Goal: Transaction & Acquisition: Download file/media

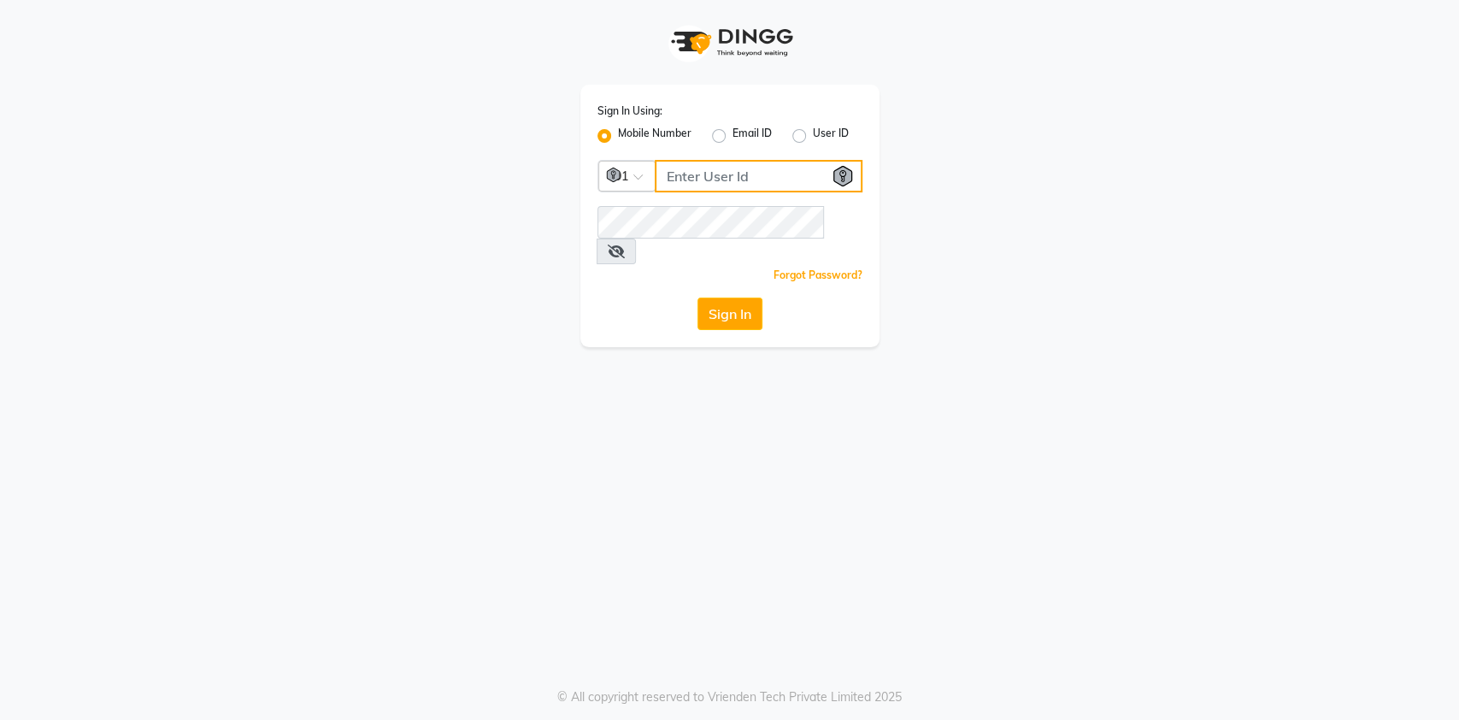
type input "8530529494"
click at [702, 298] on button "Sign In" at bounding box center [730, 314] width 65 height 32
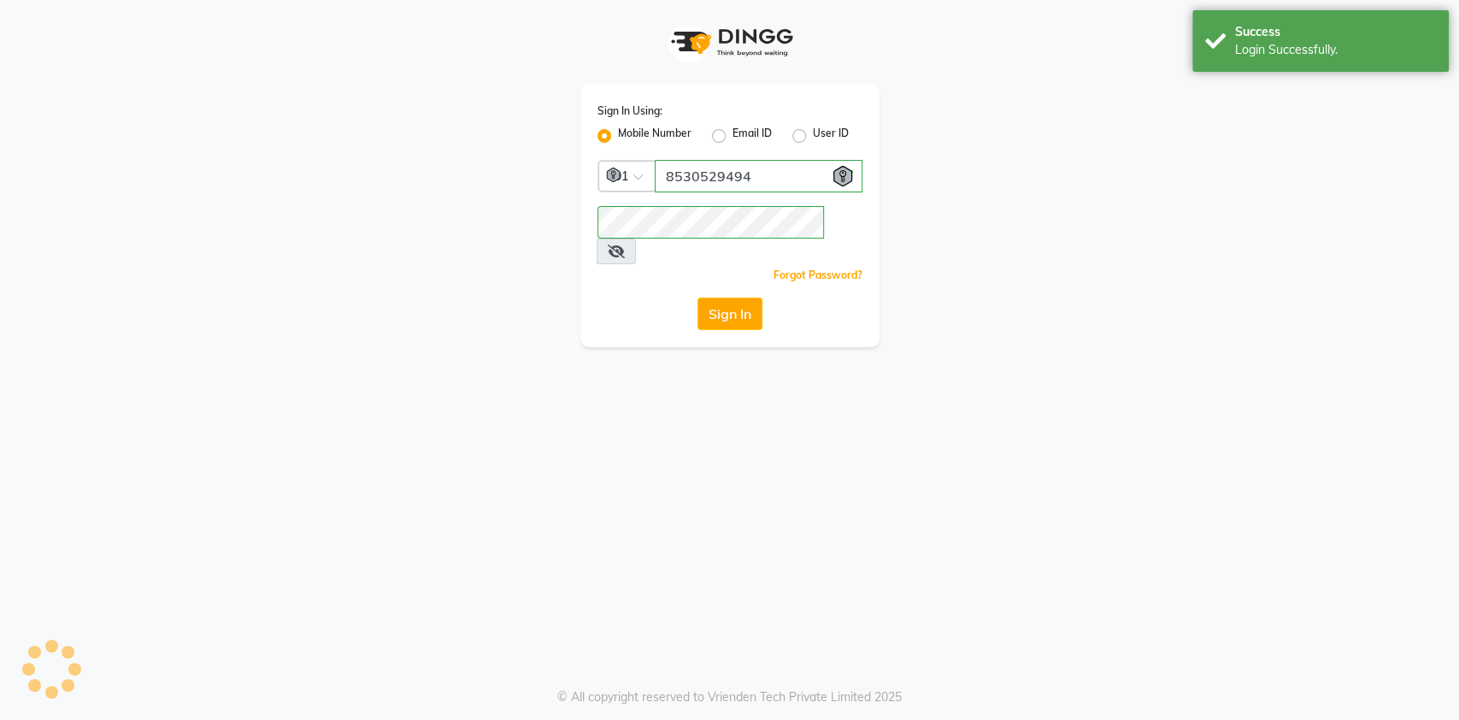
select select "service"
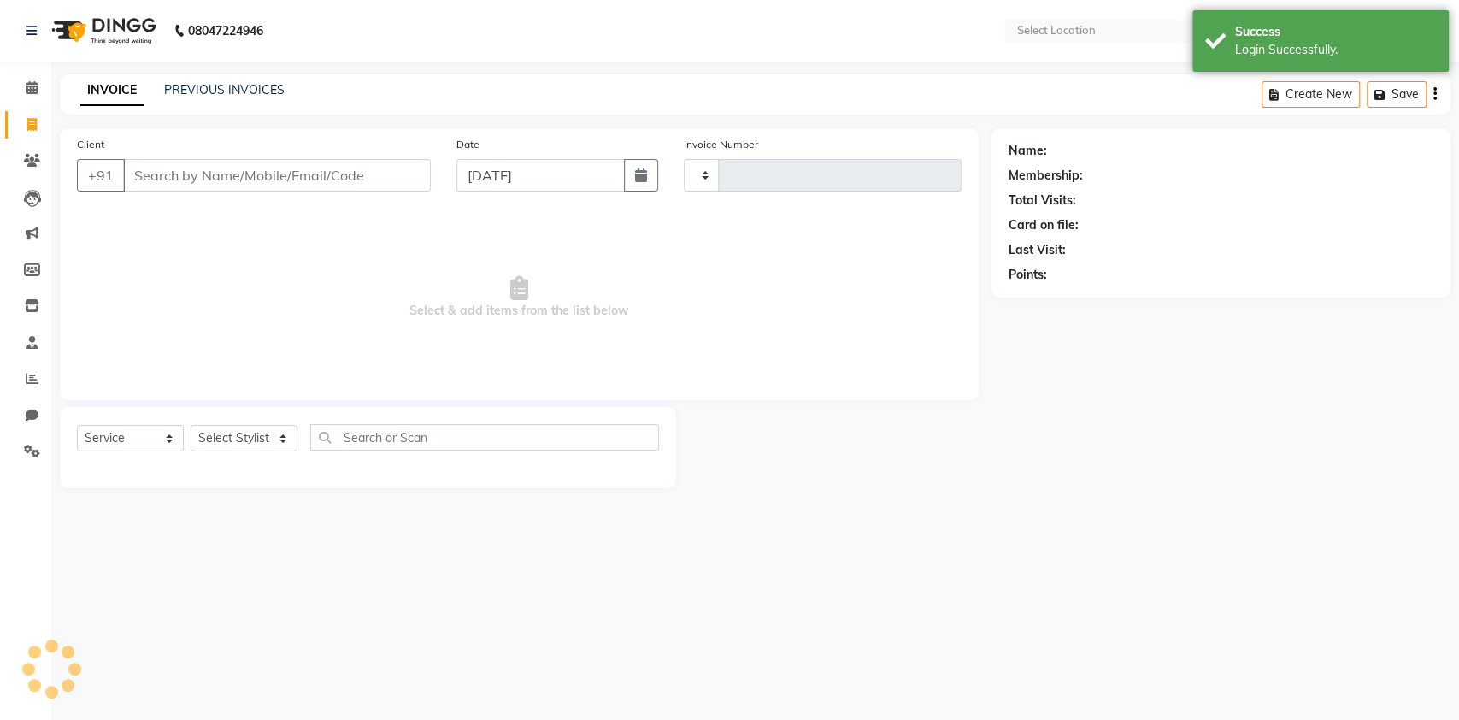
select select "en"
type input "5612"
select select "5713"
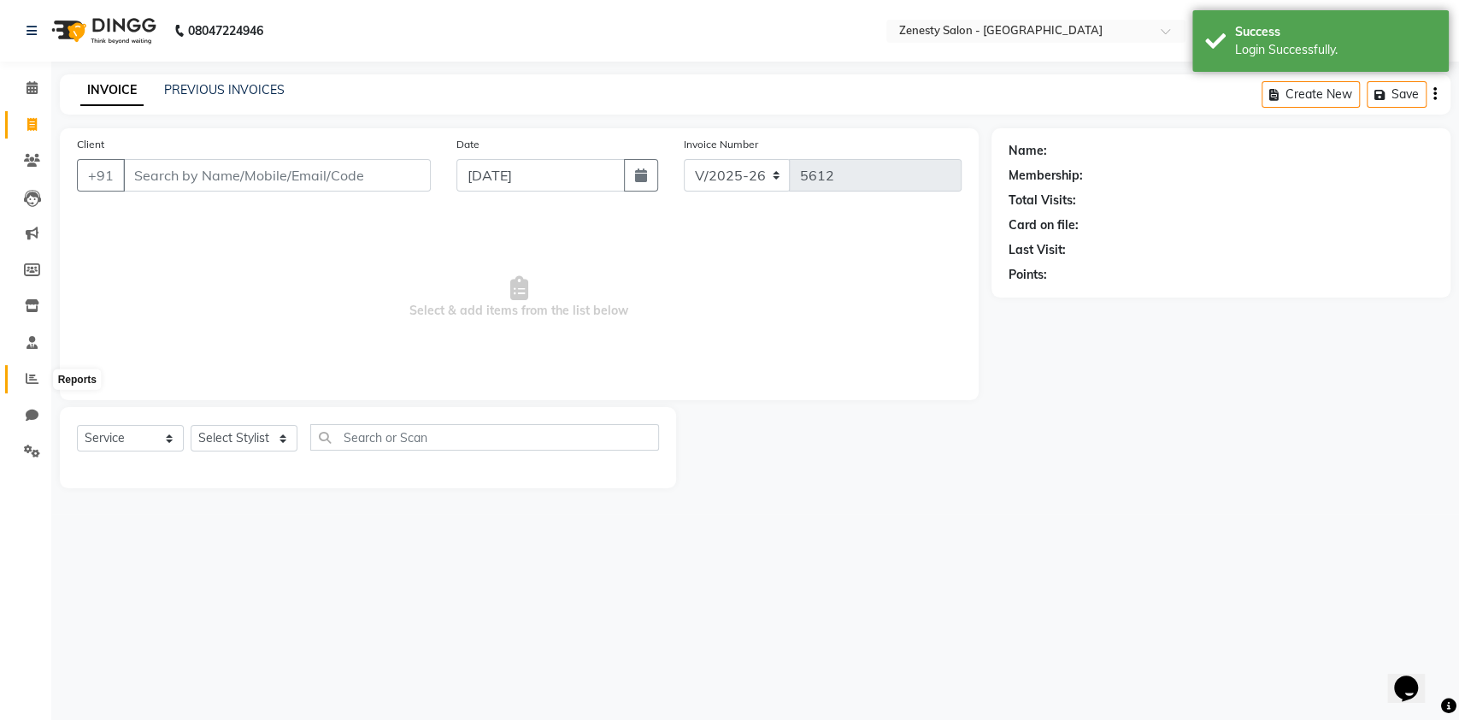
click at [38, 370] on span at bounding box center [32, 379] width 30 height 20
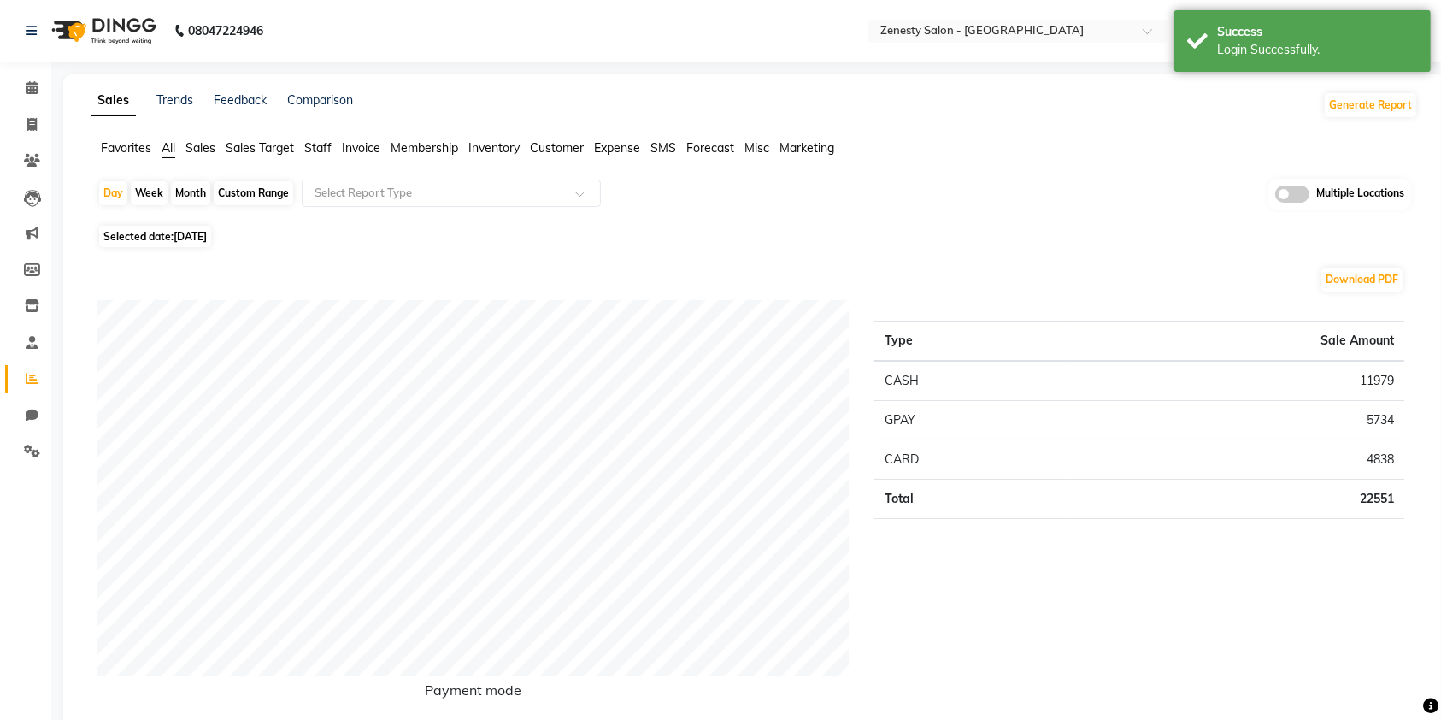
click at [356, 148] on span "Invoice" at bounding box center [361, 147] width 38 height 15
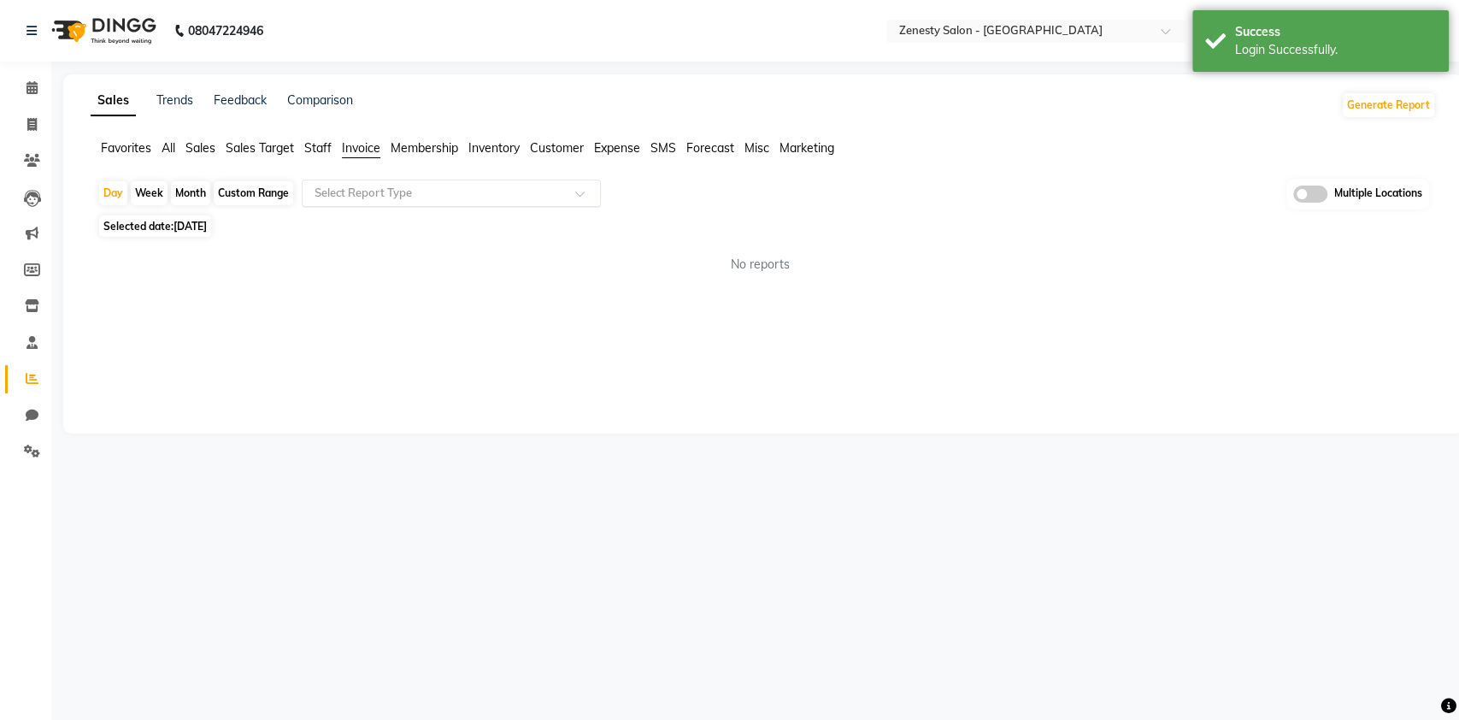
click at [372, 207] on ng-select "Select Report Type" at bounding box center [451, 193] width 299 height 27
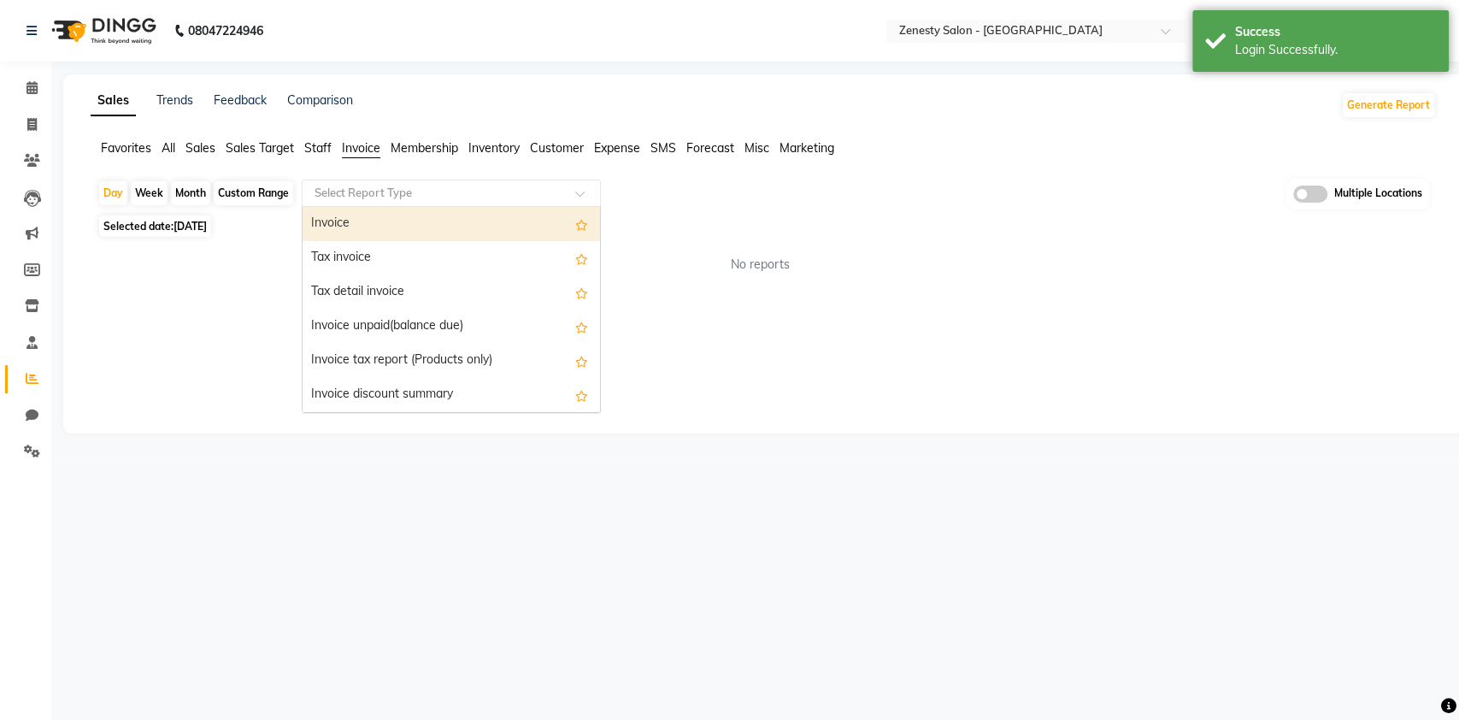
click at [360, 188] on input "text" at bounding box center [434, 193] width 246 height 17
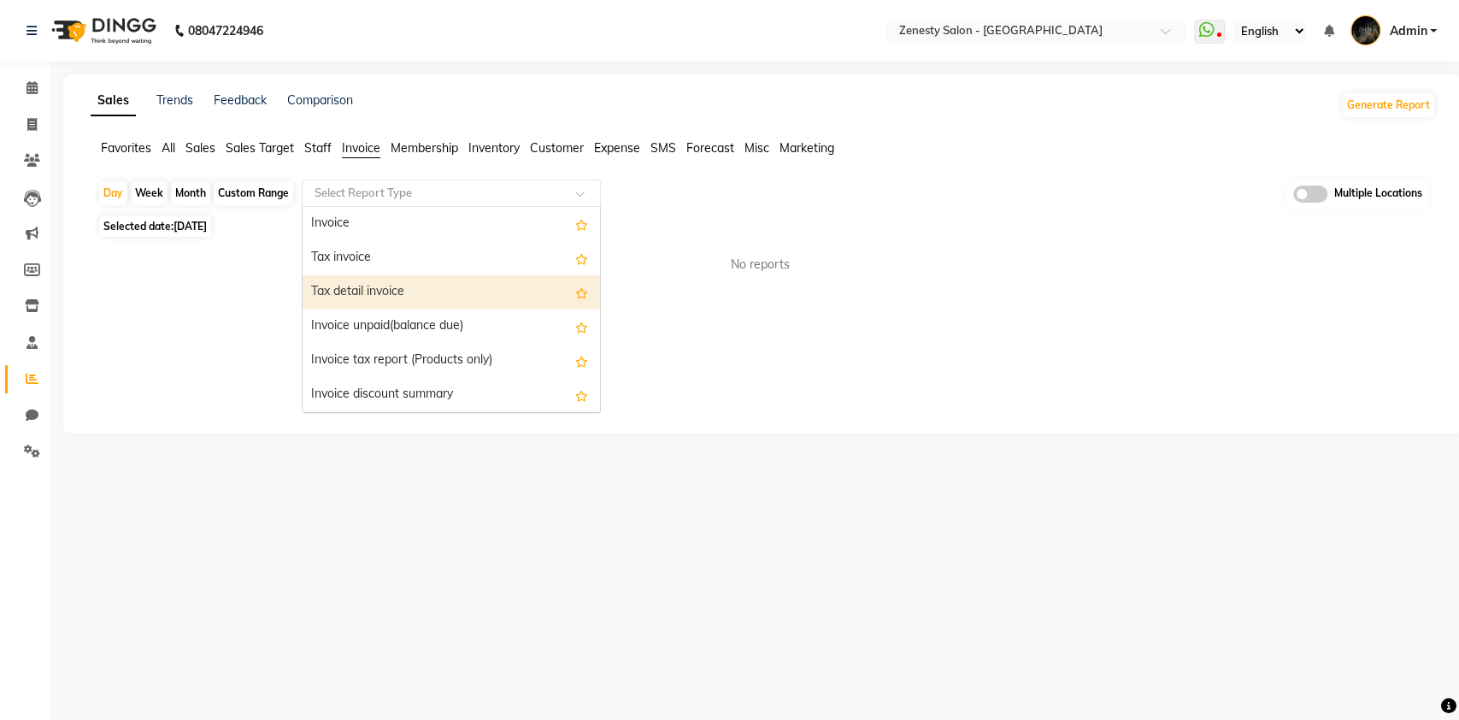
click at [388, 285] on div "Tax detail invoice" at bounding box center [452, 292] width 298 height 34
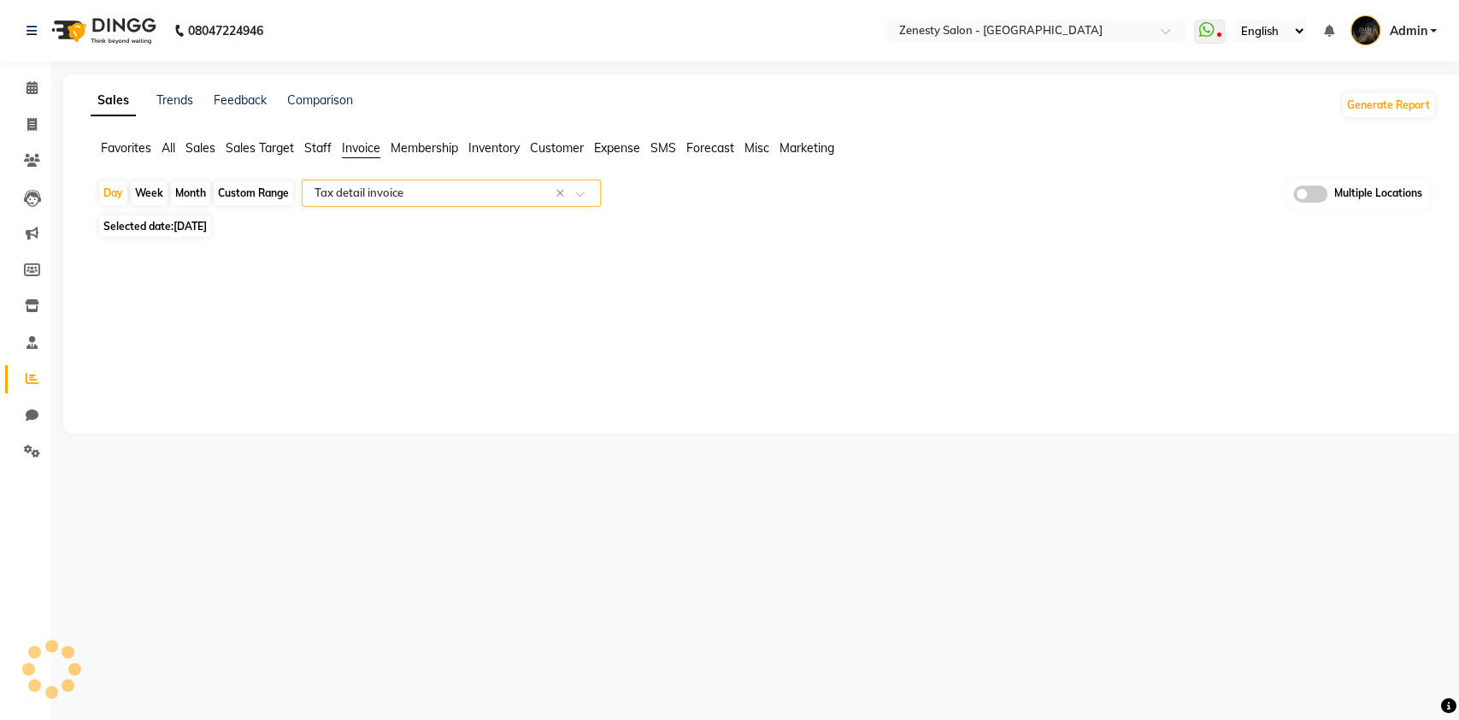
select select "filtered_report"
select select "pdf"
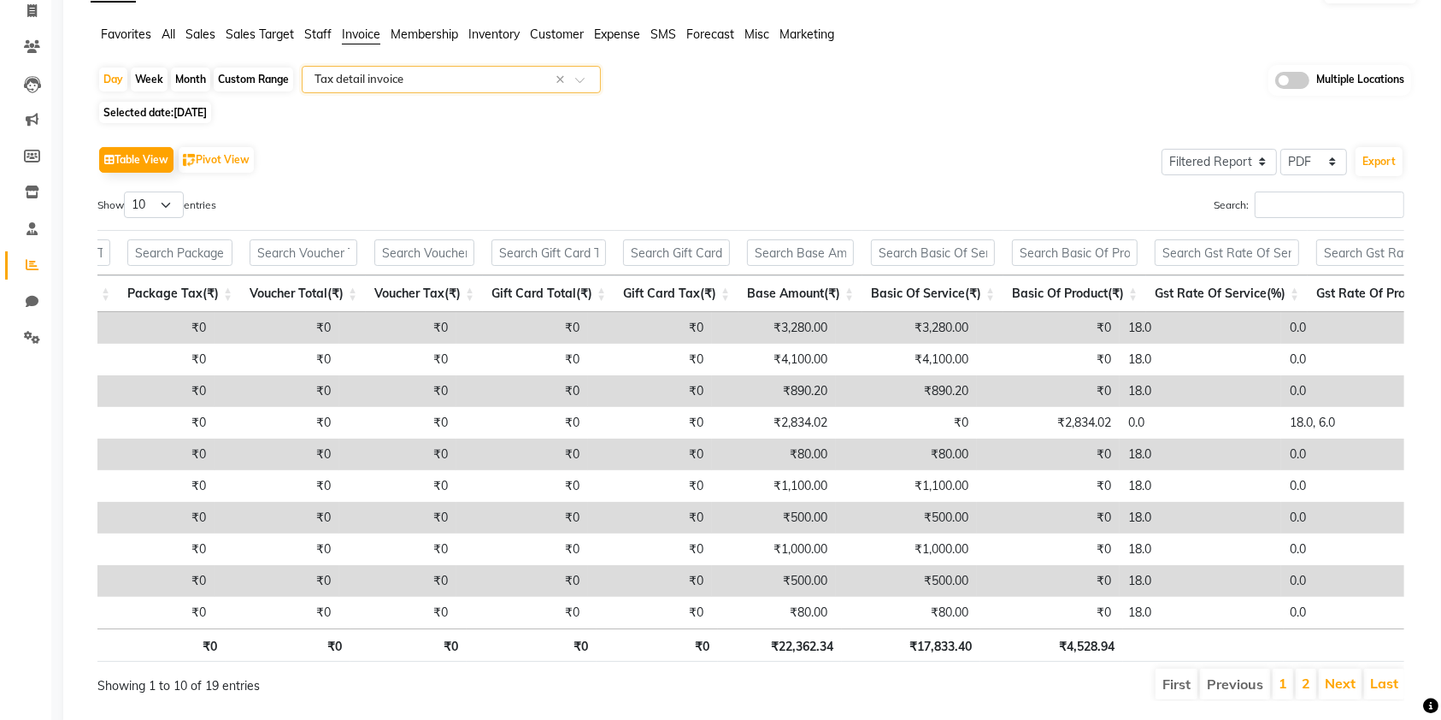
scroll to position [0, 834]
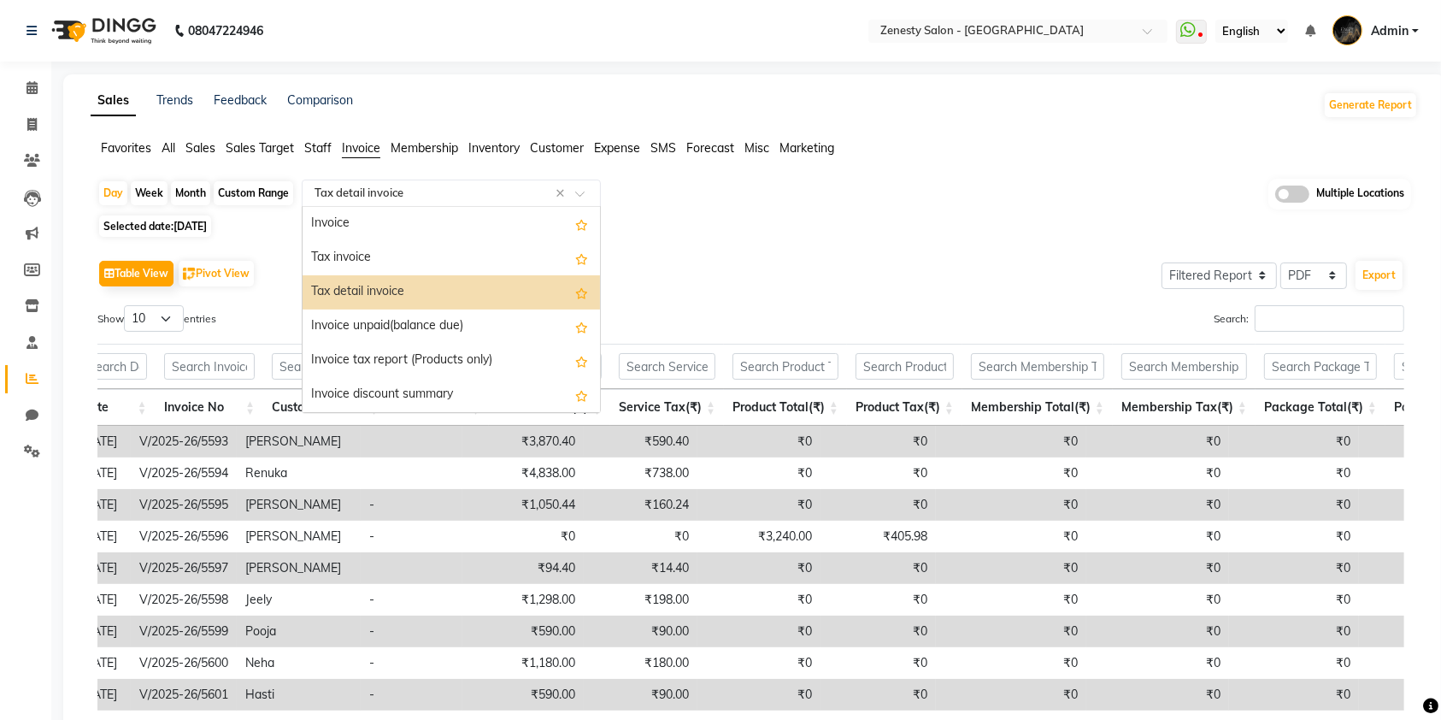
click at [405, 191] on input "text" at bounding box center [434, 193] width 246 height 17
click at [390, 256] on div "Tax invoice" at bounding box center [452, 258] width 298 height 34
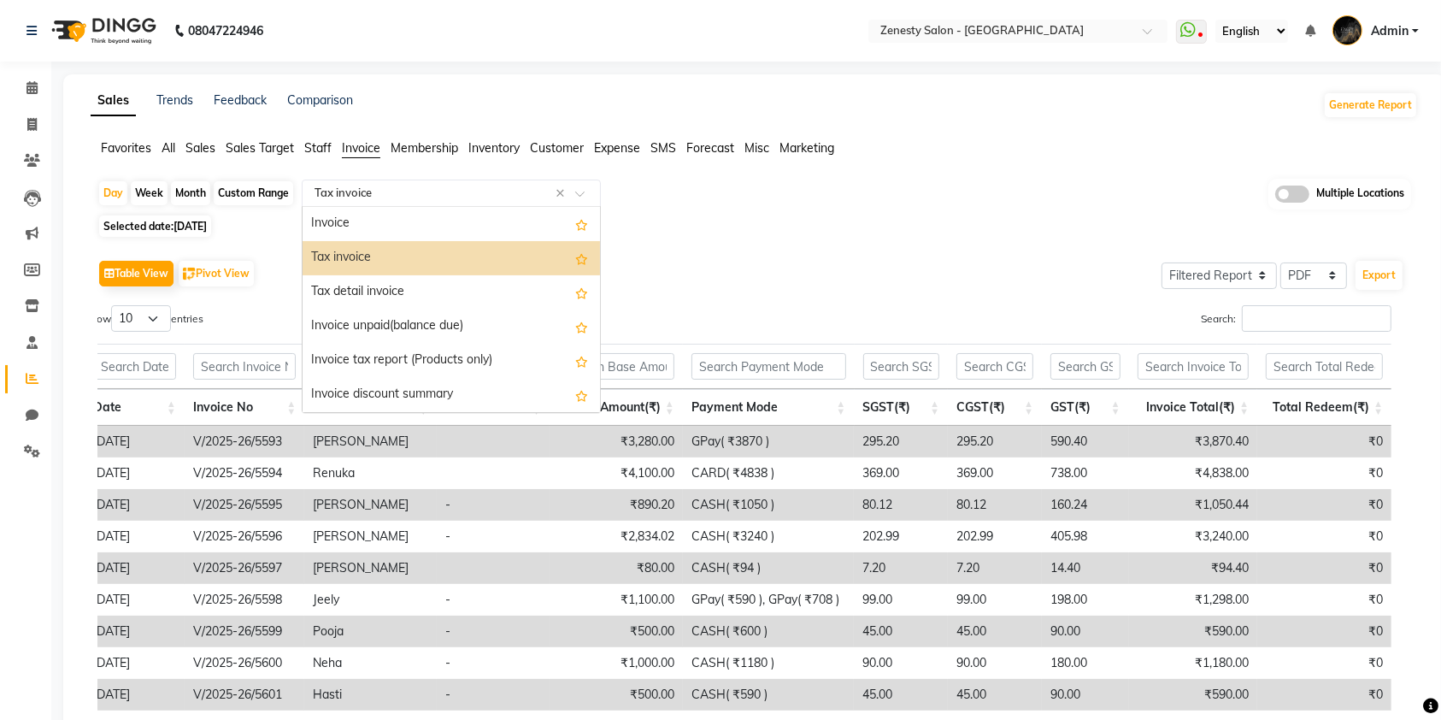
click at [398, 185] on input "text" at bounding box center [434, 193] width 246 height 17
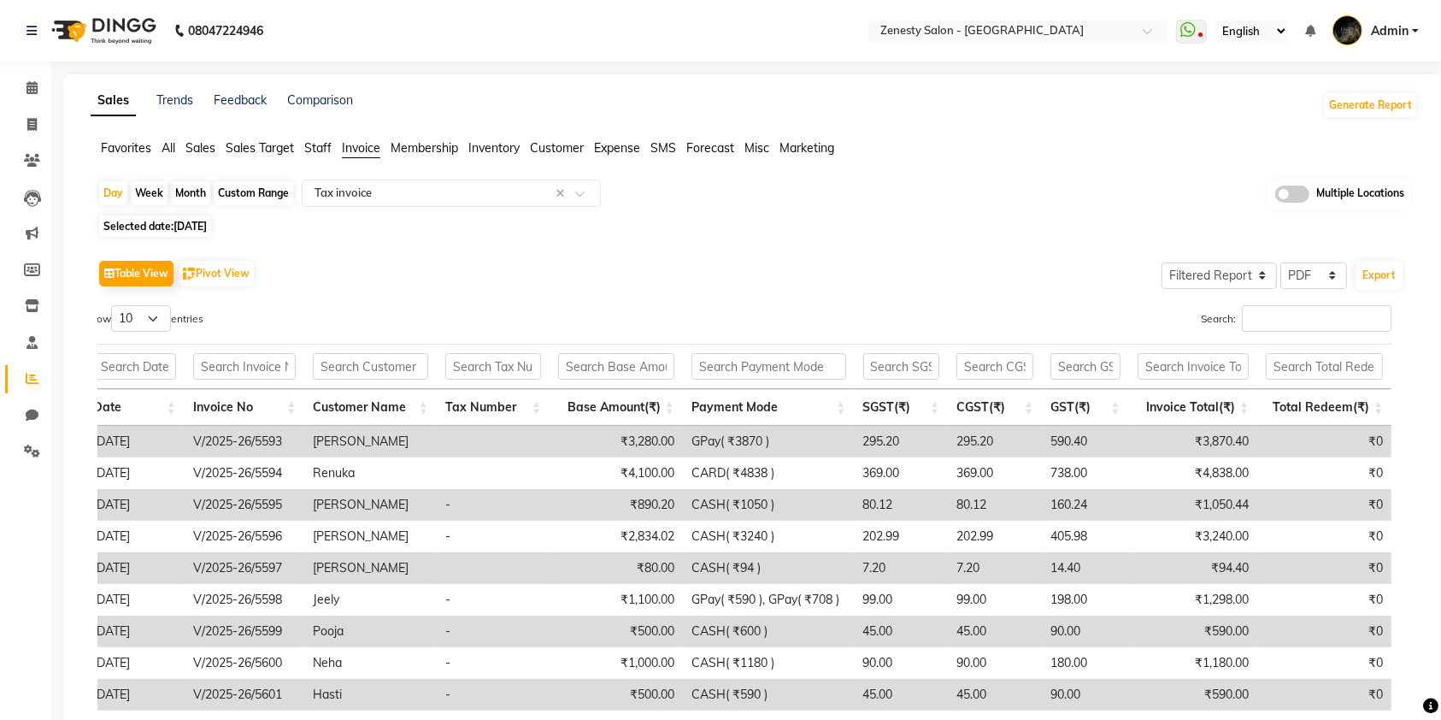
click at [264, 211] on div "Day Week Month Custom Range Select Report Type × Tax invoice × Multiple Locatio…" at bounding box center [755, 504] width 1328 height 650
click at [185, 197] on div "Month" at bounding box center [190, 193] width 39 height 24
select select "9"
select select "2025"
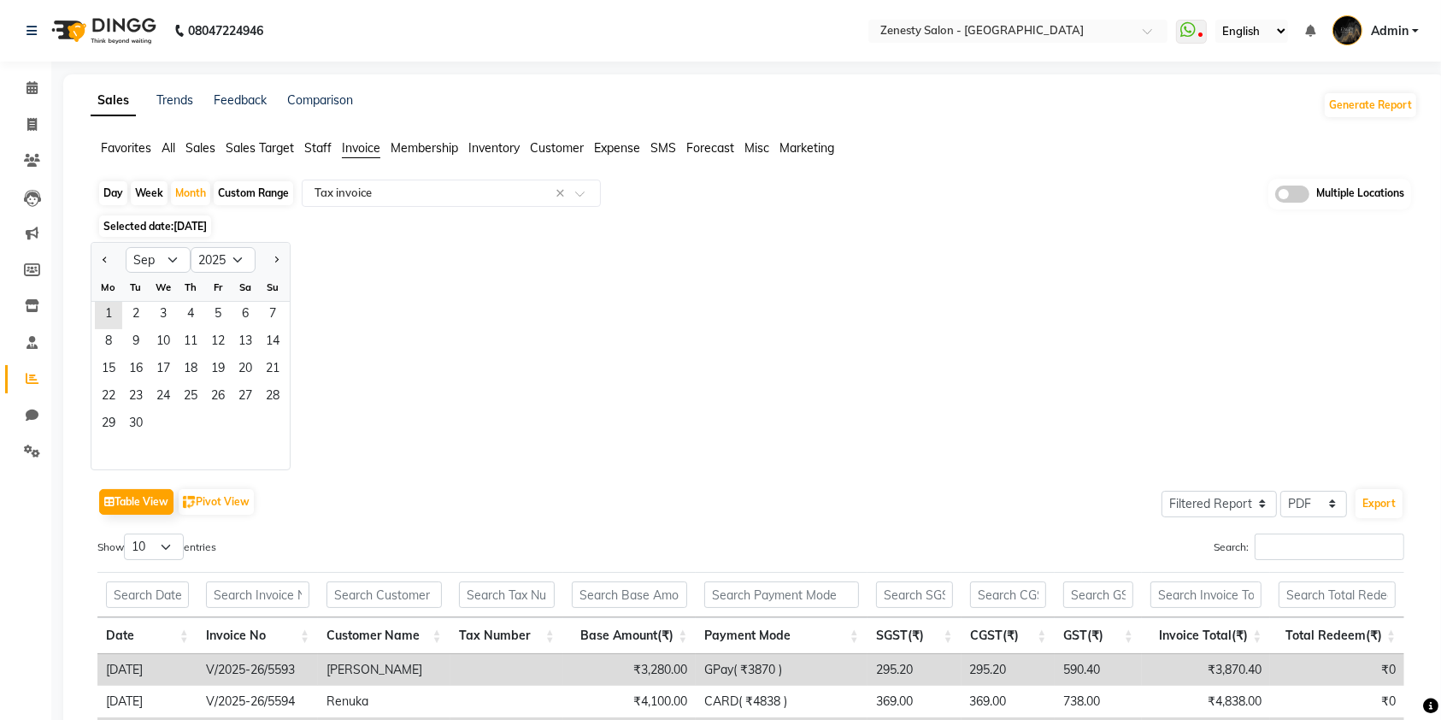
click at [107, 260] on span "Previous month" at bounding box center [106, 259] width 6 height 6
select select "8"
click at [213, 321] on span "1" at bounding box center [217, 315] width 27 height 27
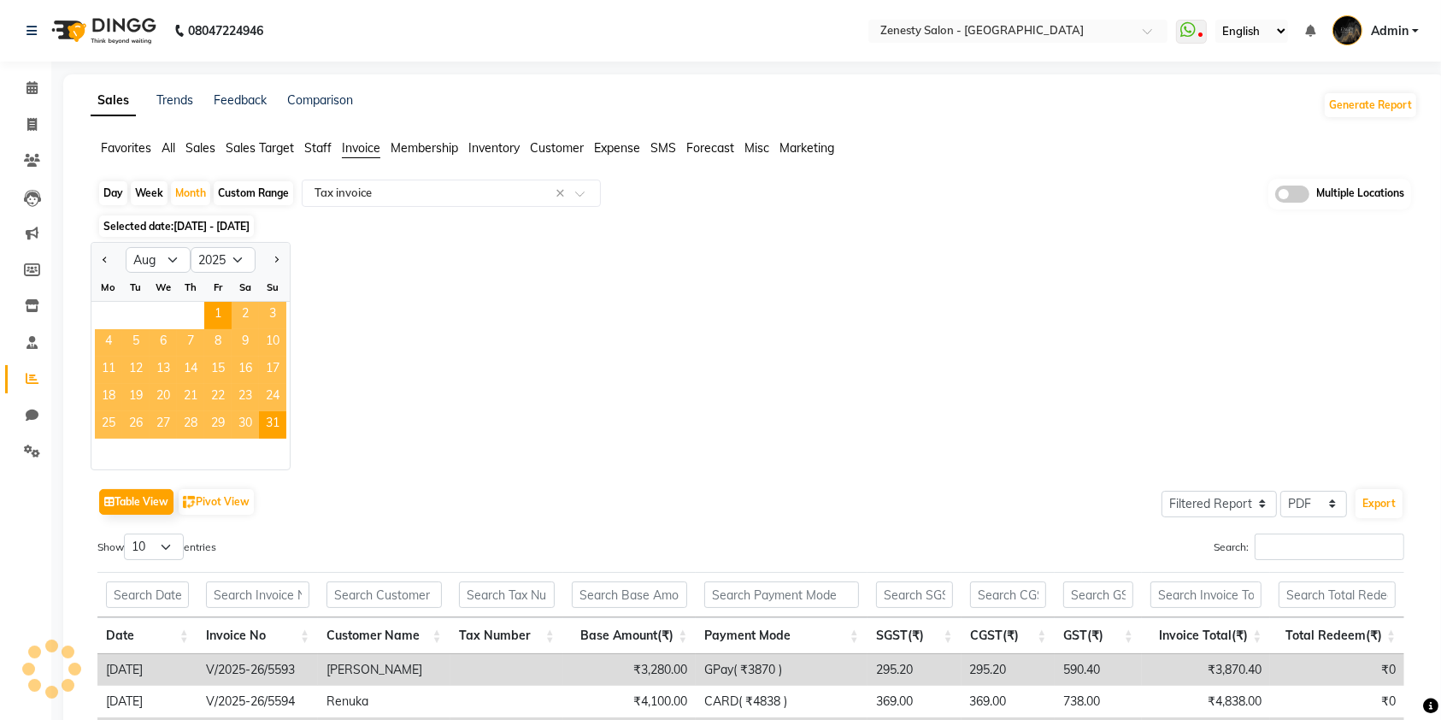
click at [648, 327] on div "Jan Feb Mar Apr May Jun [DATE] Aug Sep Oct Nov [DATE] 2016 2017 2018 2019 2020 …" at bounding box center [755, 356] width 1328 height 228
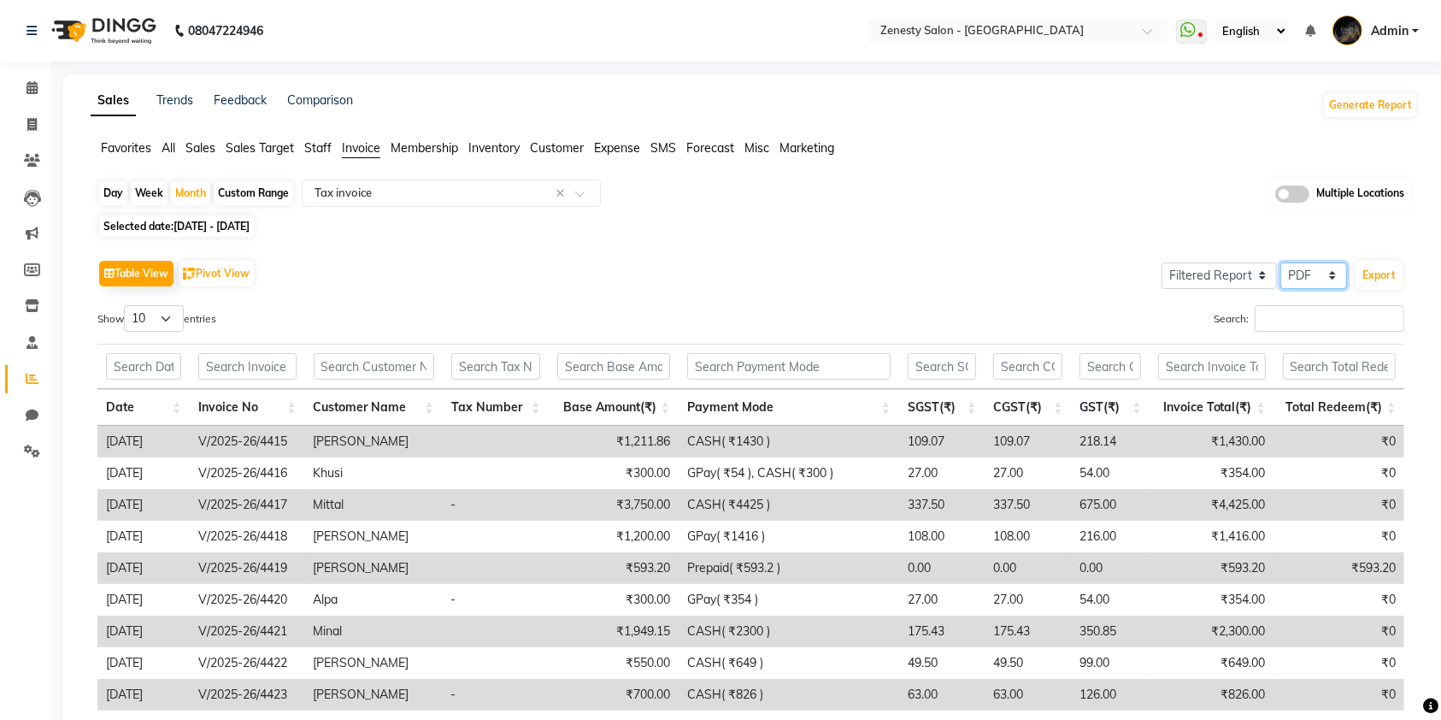
click at [1314, 277] on select "Select CSV PDF" at bounding box center [1314, 275] width 67 height 27
select select "csv"
click at [1281, 262] on select "Select CSV PDF" at bounding box center [1314, 275] width 67 height 27
click at [1214, 281] on select "Select Full Report Filtered Report" at bounding box center [1219, 275] width 115 height 27
select select "full_report"
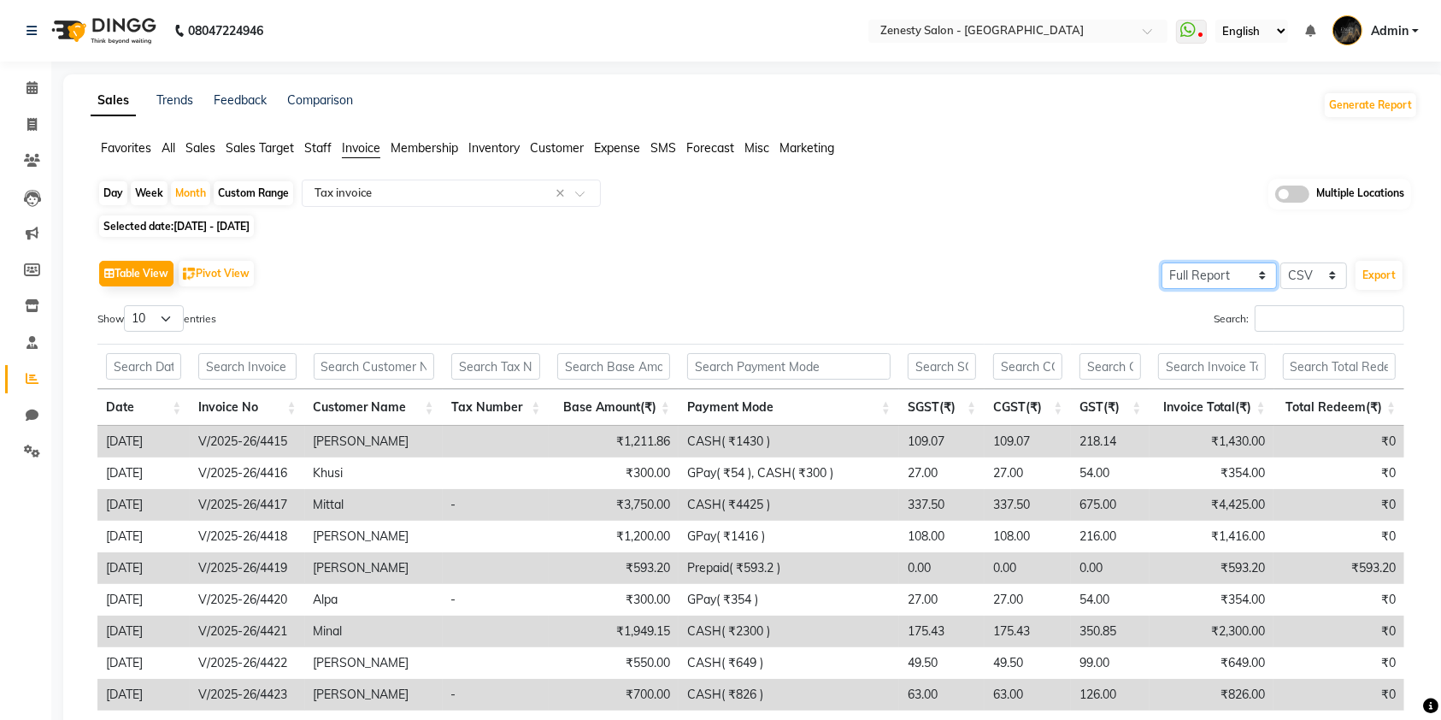
click at [1164, 262] on select "Select Full Report Filtered Report" at bounding box center [1219, 275] width 115 height 27
click at [903, 229] on div "Selected date: [DATE] - [DATE]" at bounding box center [757, 226] width 1321 height 18
click at [1373, 274] on button "Export" at bounding box center [1379, 275] width 47 height 29
click at [380, 195] on input "text" at bounding box center [434, 193] width 246 height 17
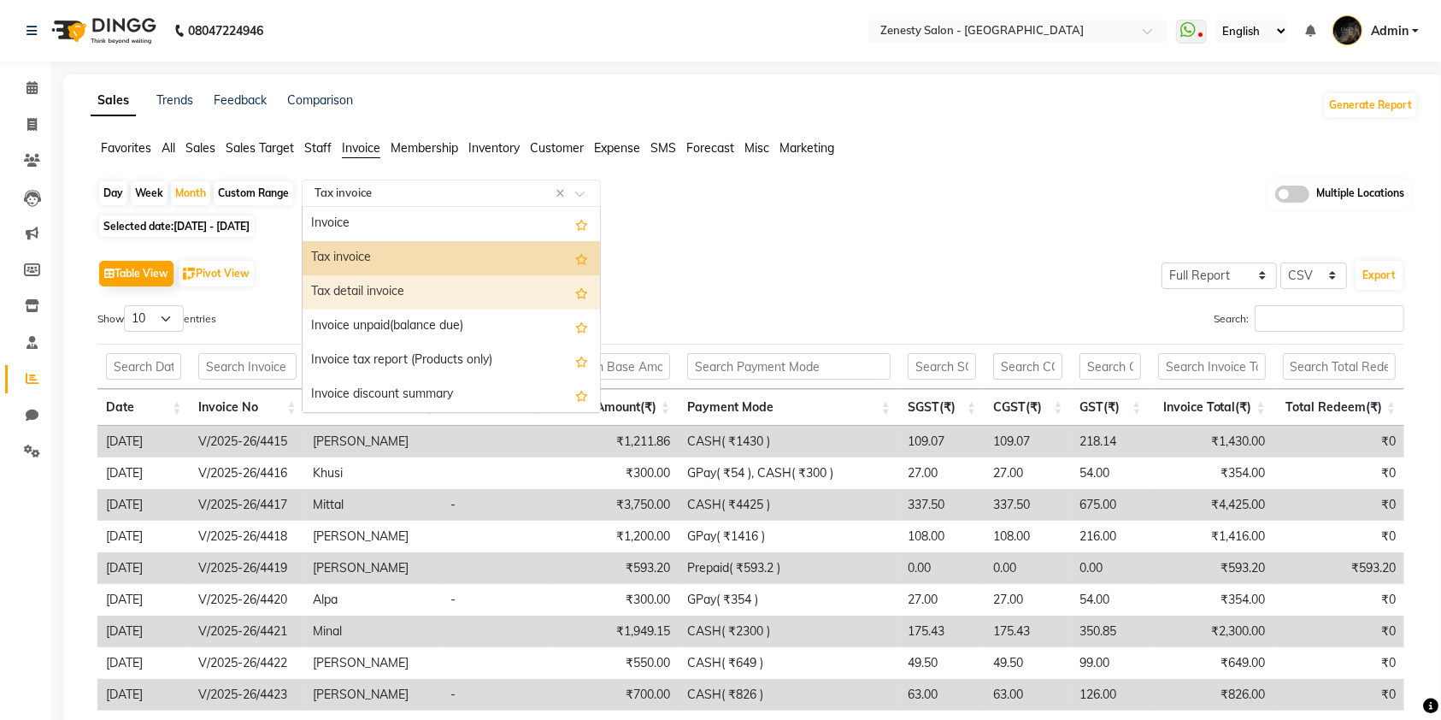
click at [422, 298] on div "Tax detail invoice" at bounding box center [452, 292] width 298 height 34
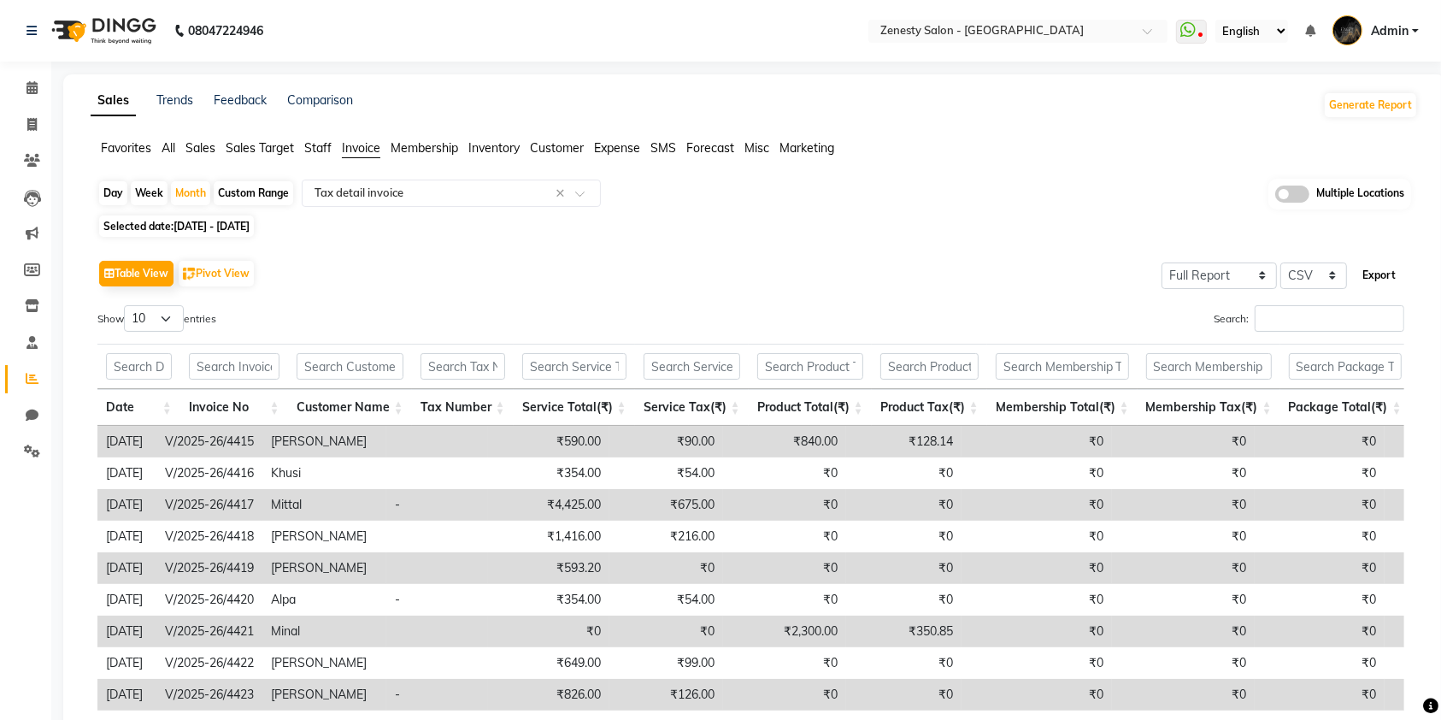
click at [1388, 287] on button "Export" at bounding box center [1379, 275] width 47 height 29
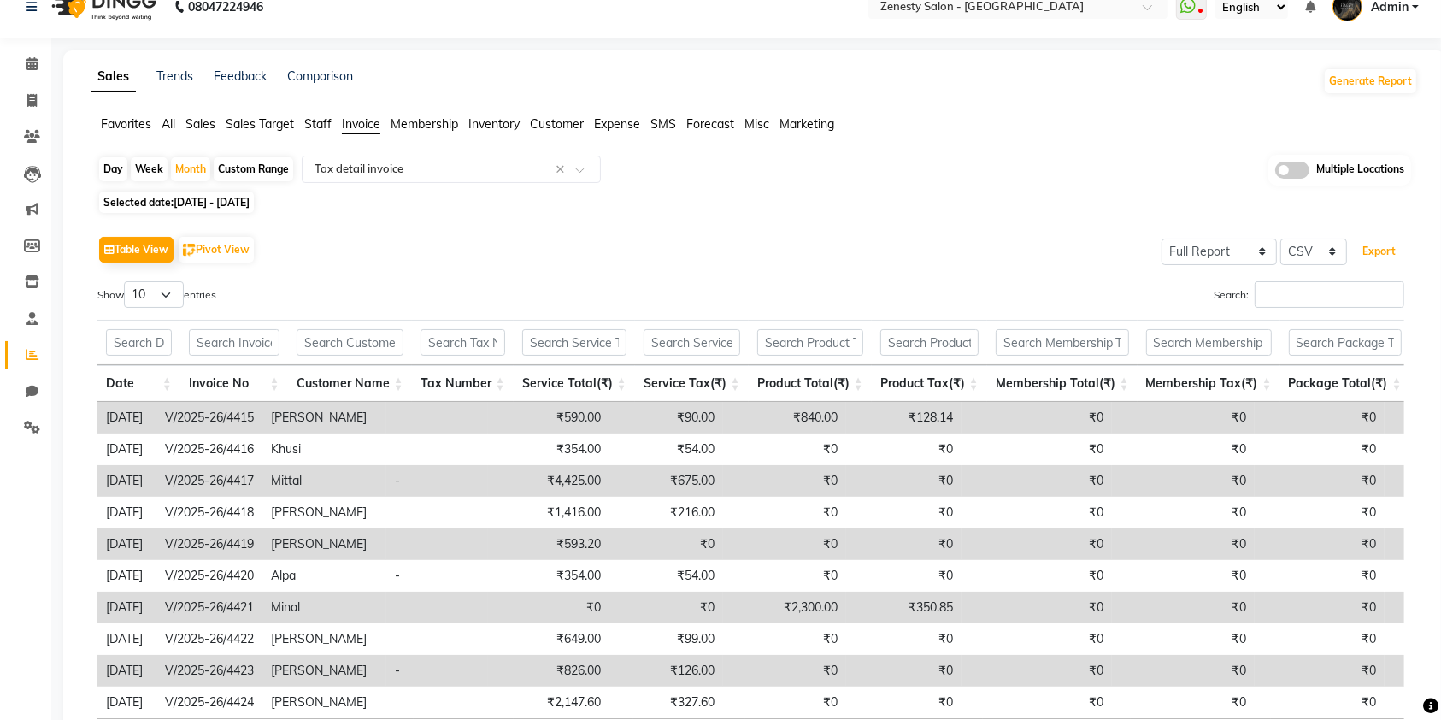
scroll to position [0, 0]
